Goal: Find specific page/section: Find specific page/section

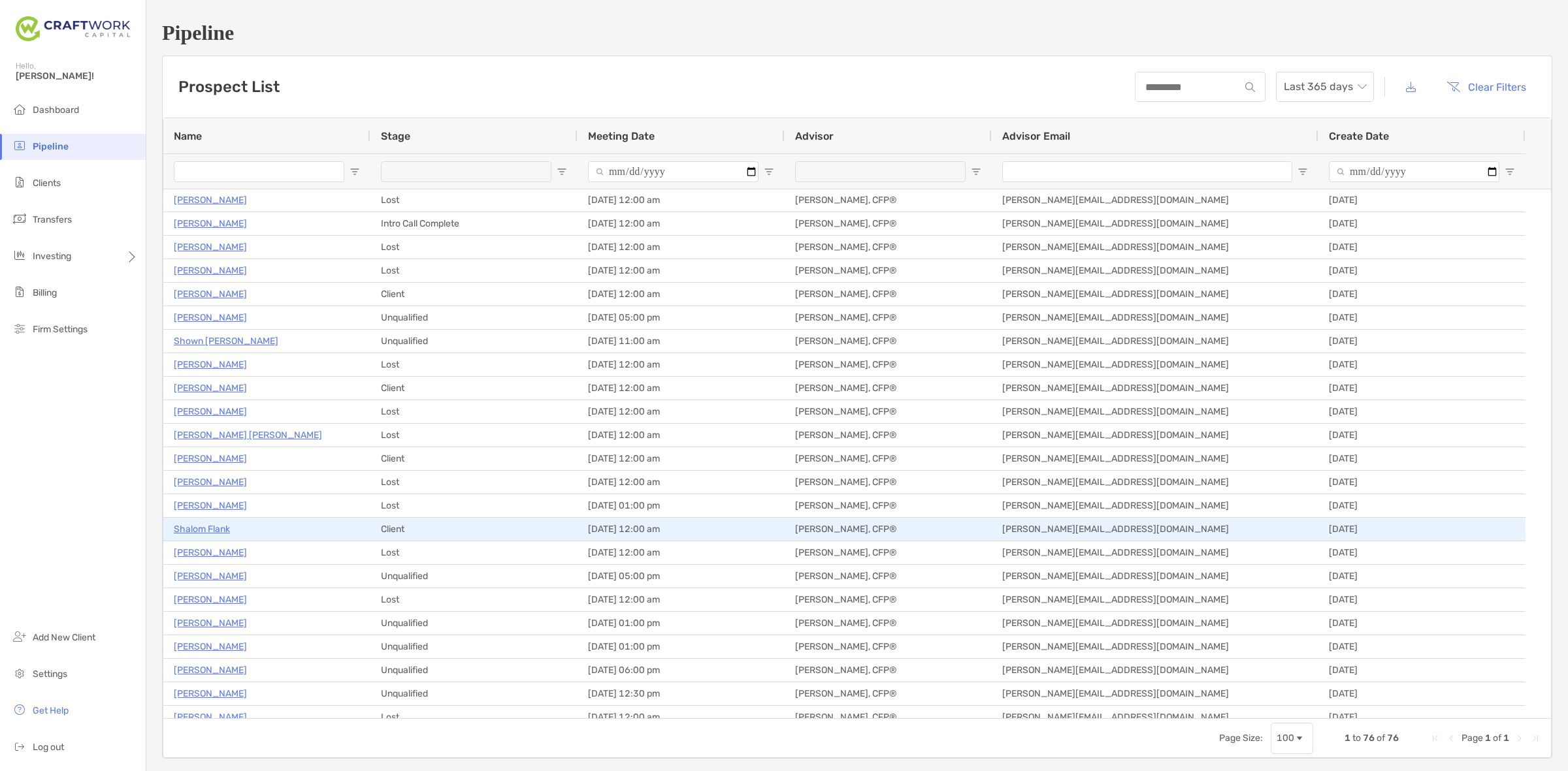
scroll to position [408, 0]
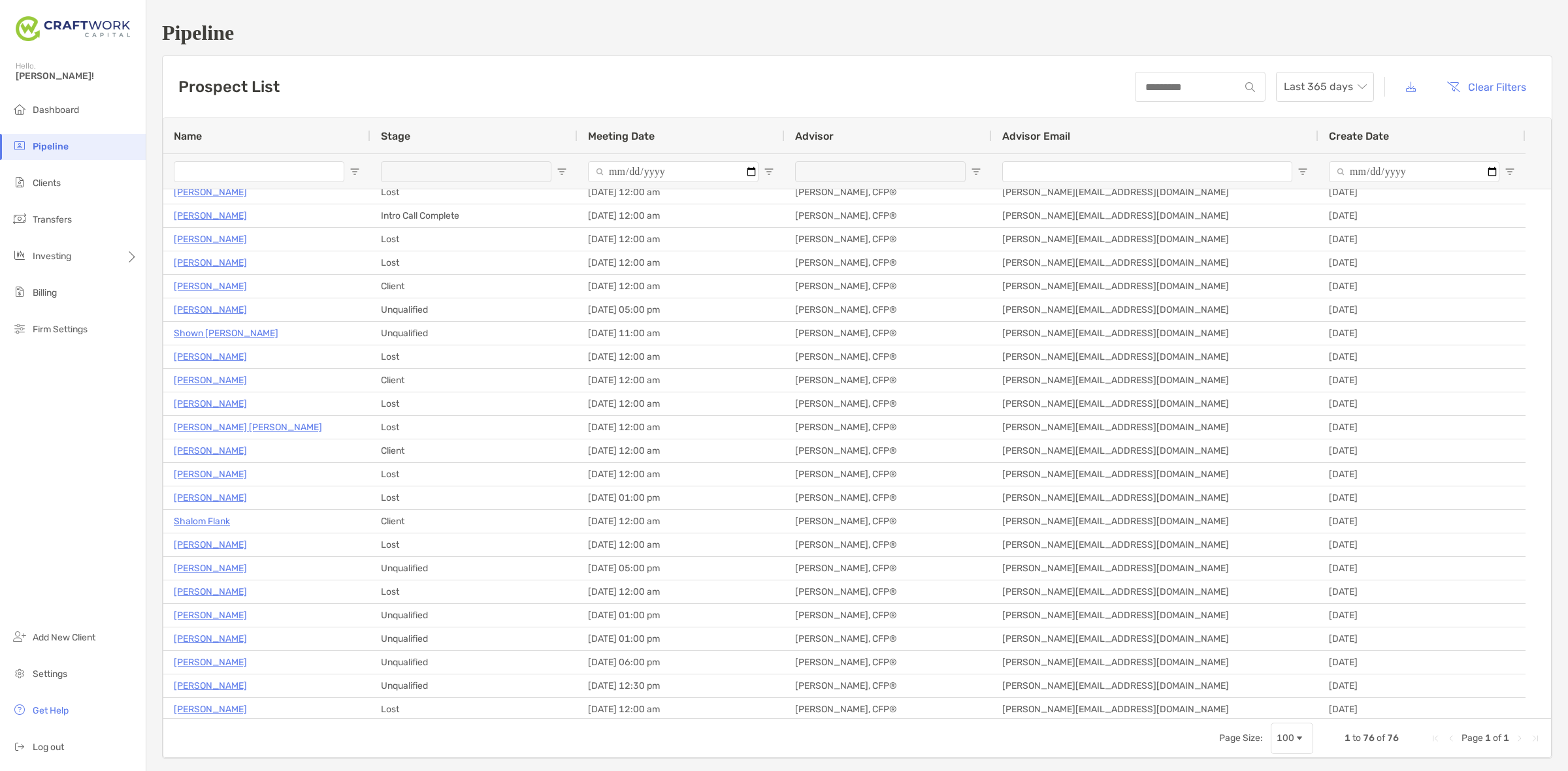
drag, startPoint x: 610, startPoint y: -71, endPoint x: 1062, endPoint y: 0, distance: 457.5
click at [1137, 11] on div "Pipeline Prospect List Last 365 days Clear Filters Press ENTER to sort. Press C…" at bounding box center [858, 390] width 1422 height 780
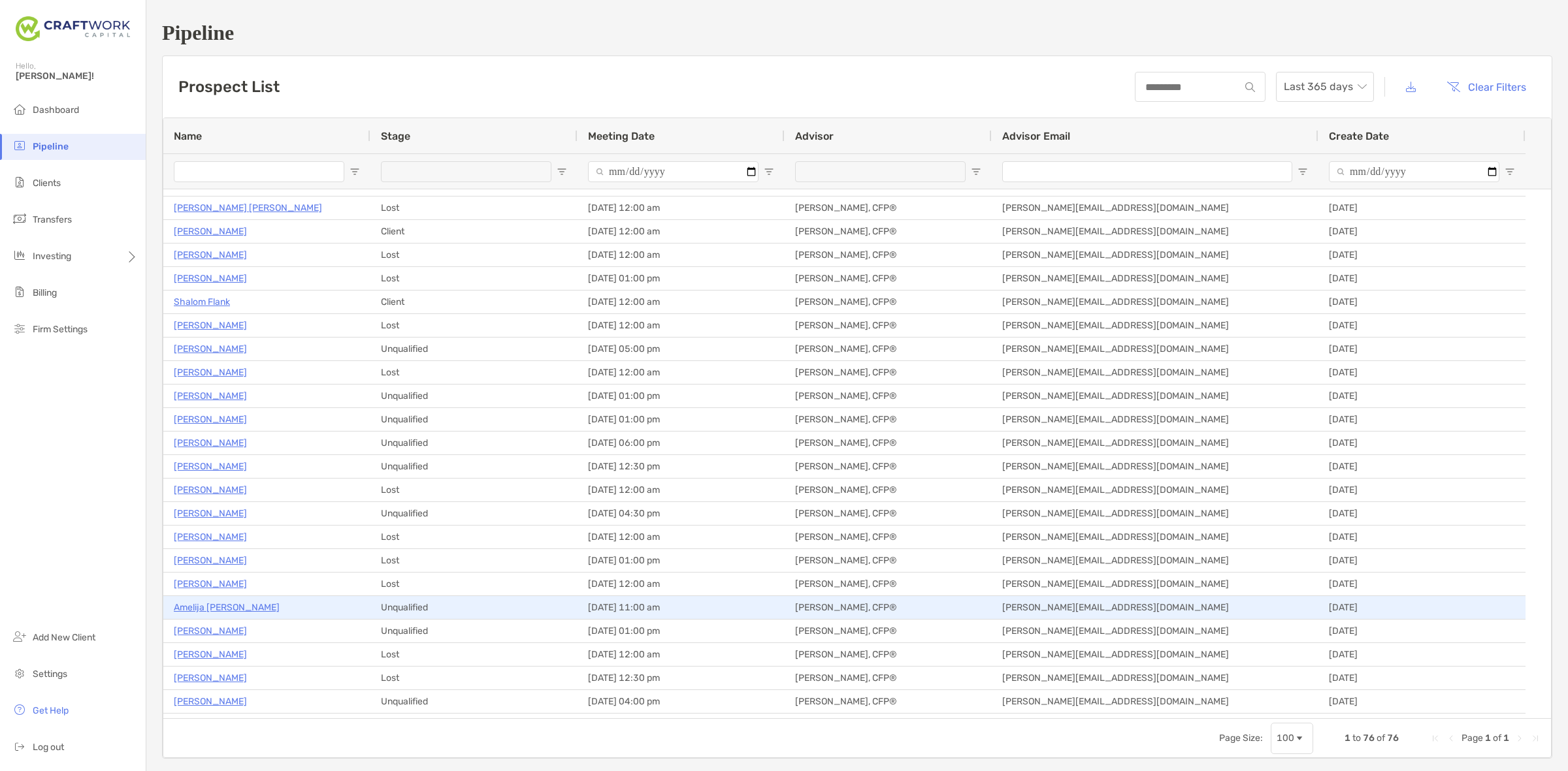
scroll to position [0, 0]
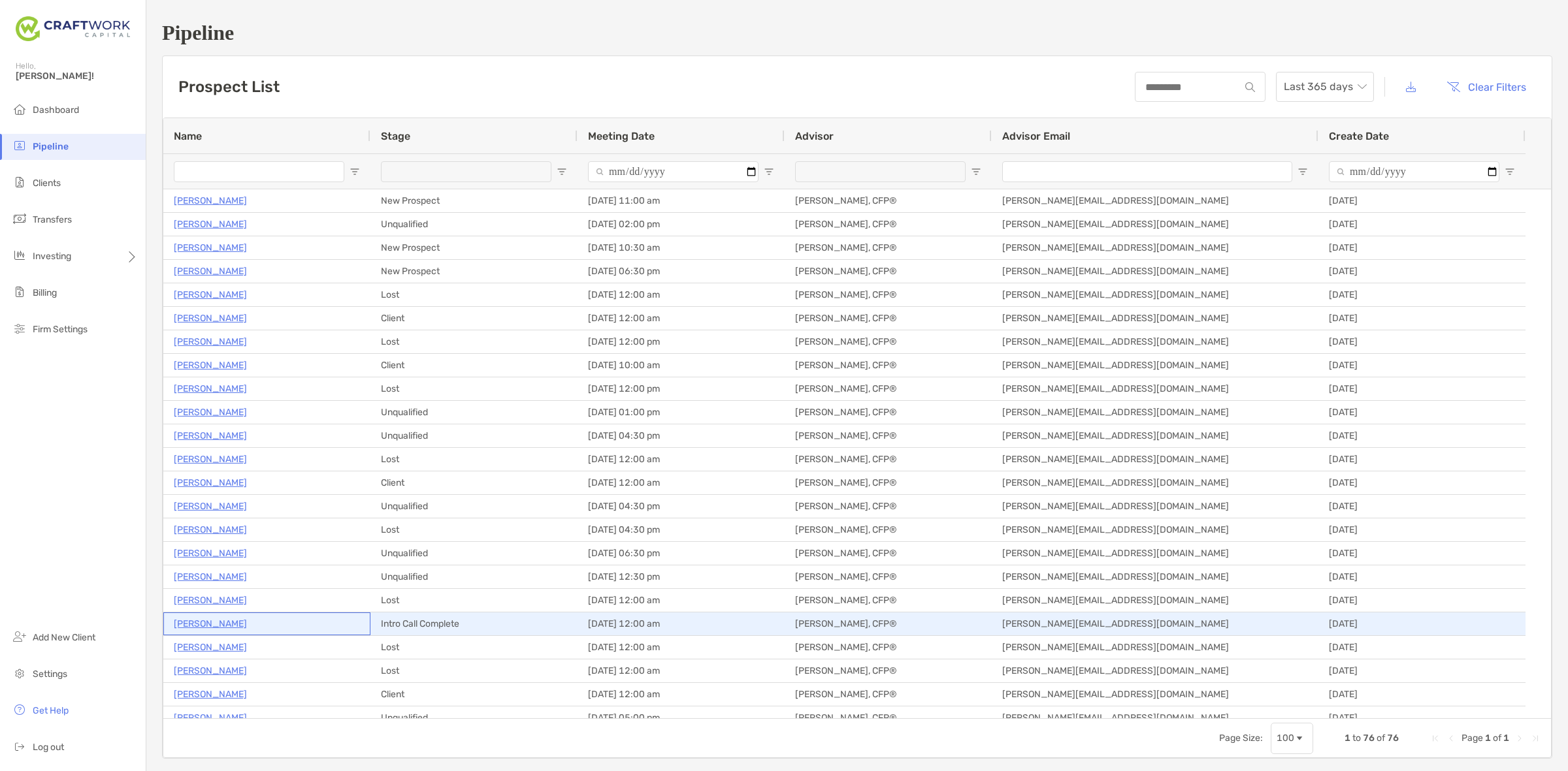
click at [209, 624] on p "[PERSON_NAME]" at bounding box center [210, 624] width 73 height 16
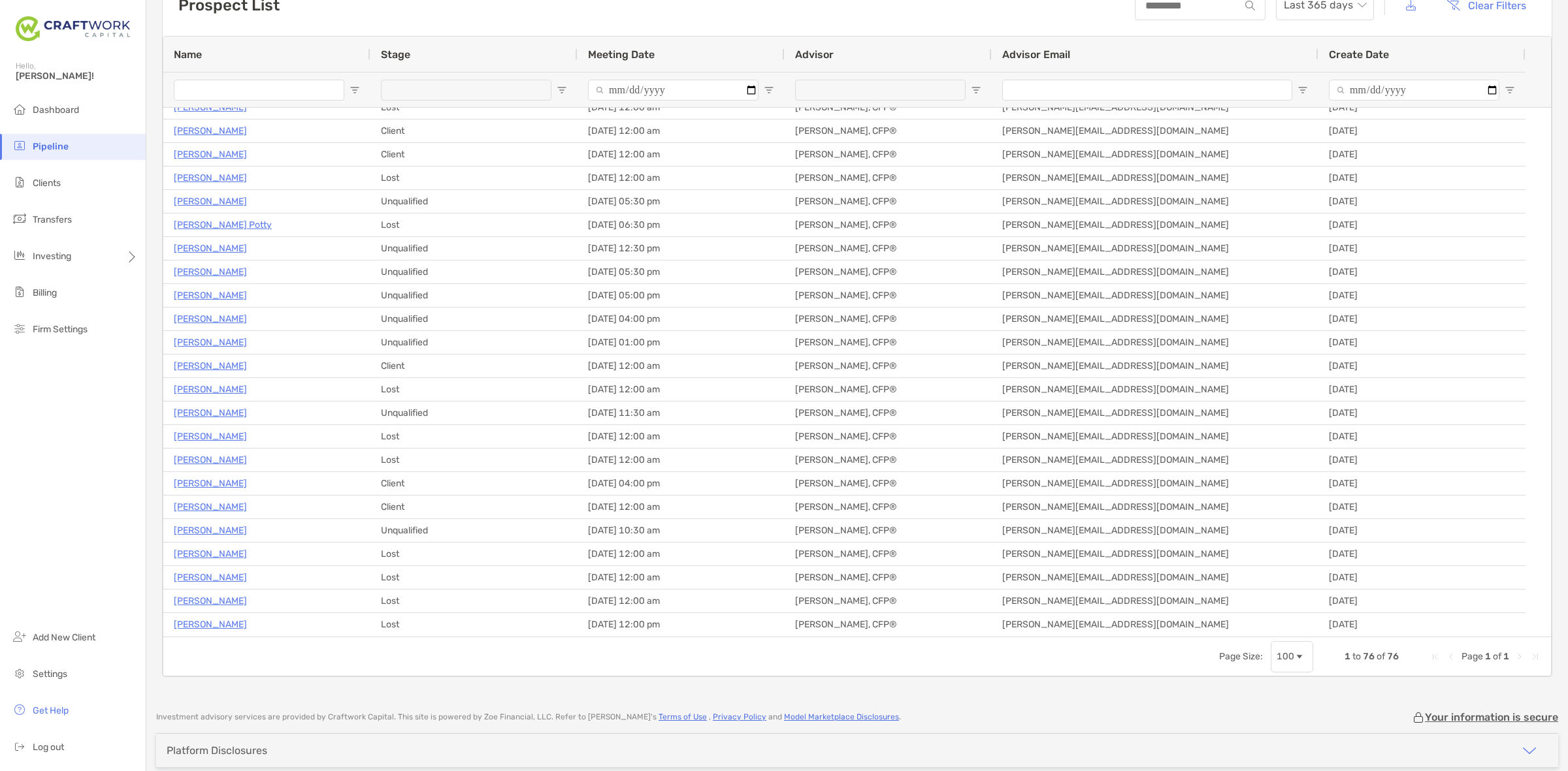
scroll to position [828, 0]
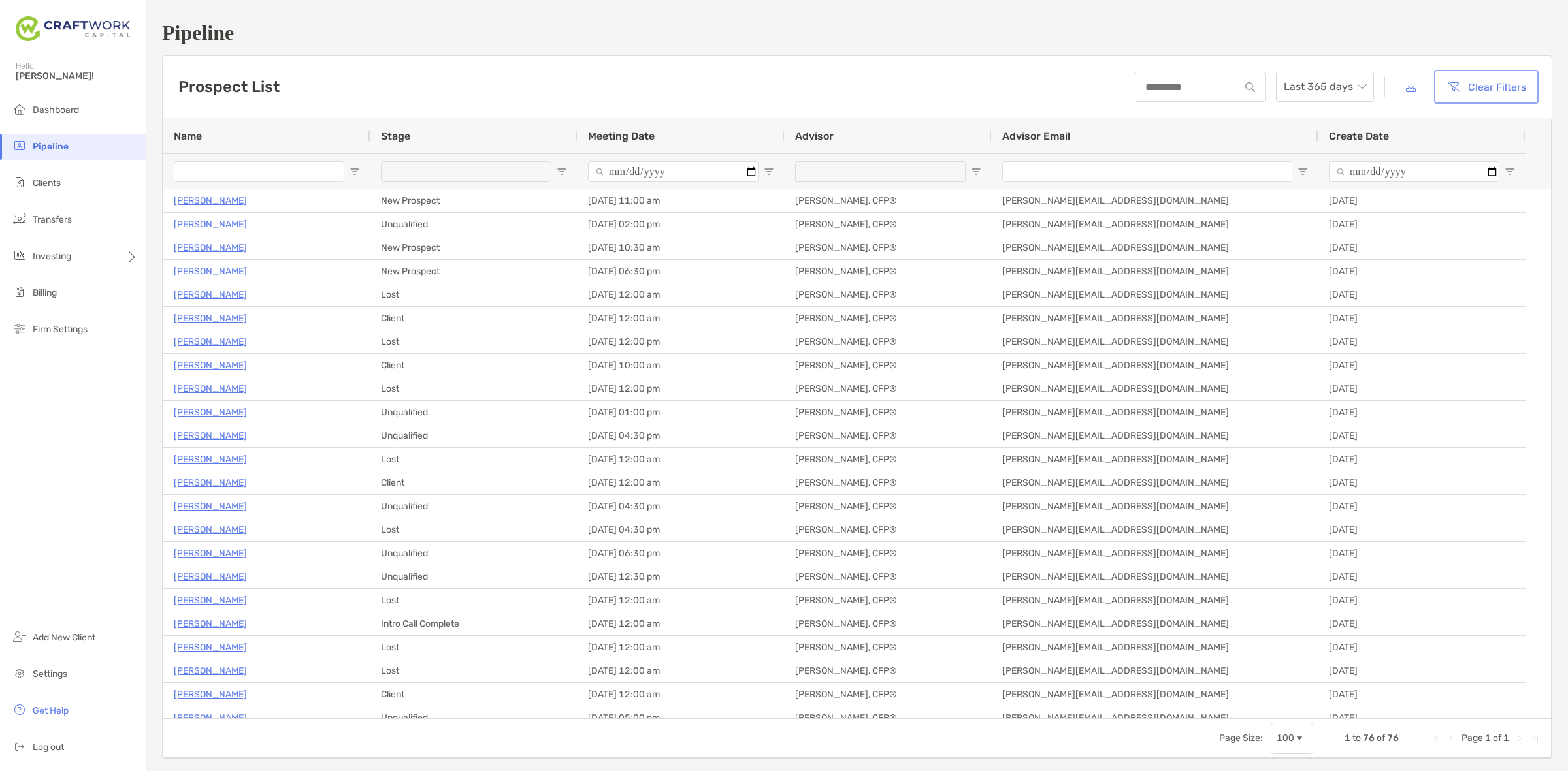
click at [1449, 82] on button "Clear Filters" at bounding box center [1486, 86] width 99 height 29
click at [1472, 99] on button "Clear Filters" at bounding box center [1486, 86] width 99 height 29
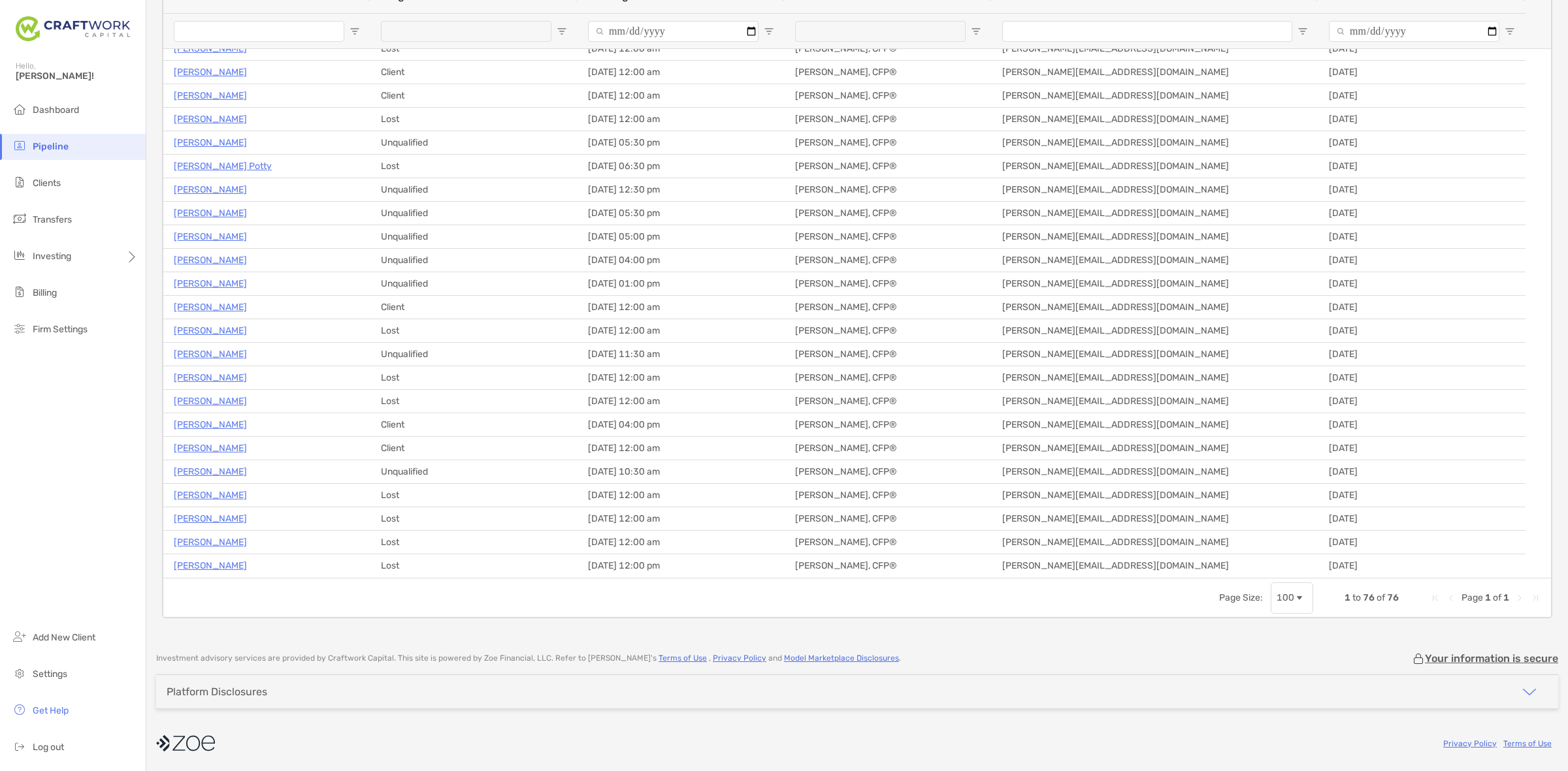
click at [7, 93] on div "Hello, Daniel!" at bounding box center [73, 79] width 146 height 37
click at [43, 109] on span "Dashboard" at bounding box center [55, 110] width 46 height 11
